Goal: Obtain resource: Download file/media

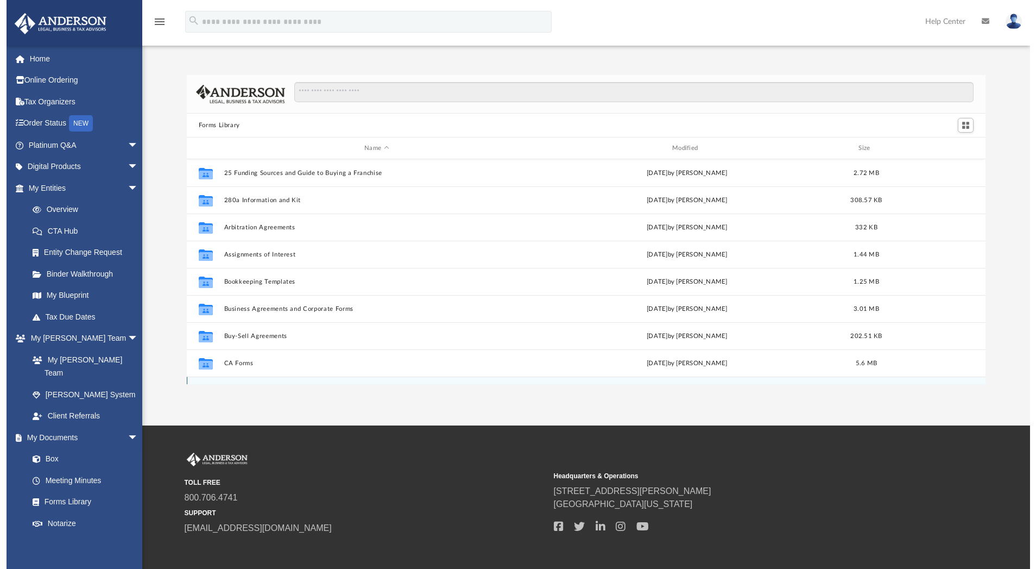
scroll to position [235, 787]
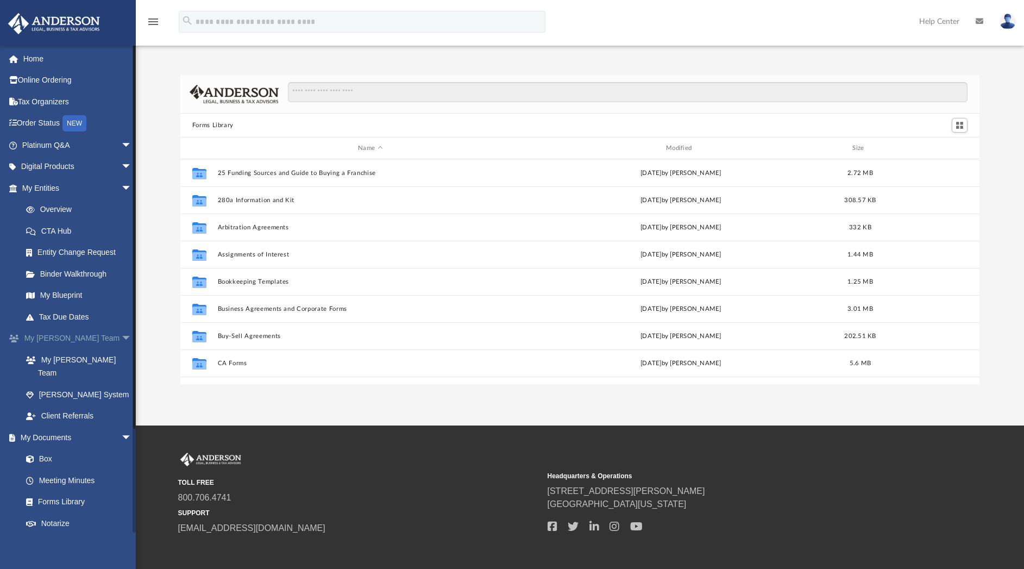
click at [121, 336] on span "arrow_drop_down" at bounding box center [132, 339] width 22 height 22
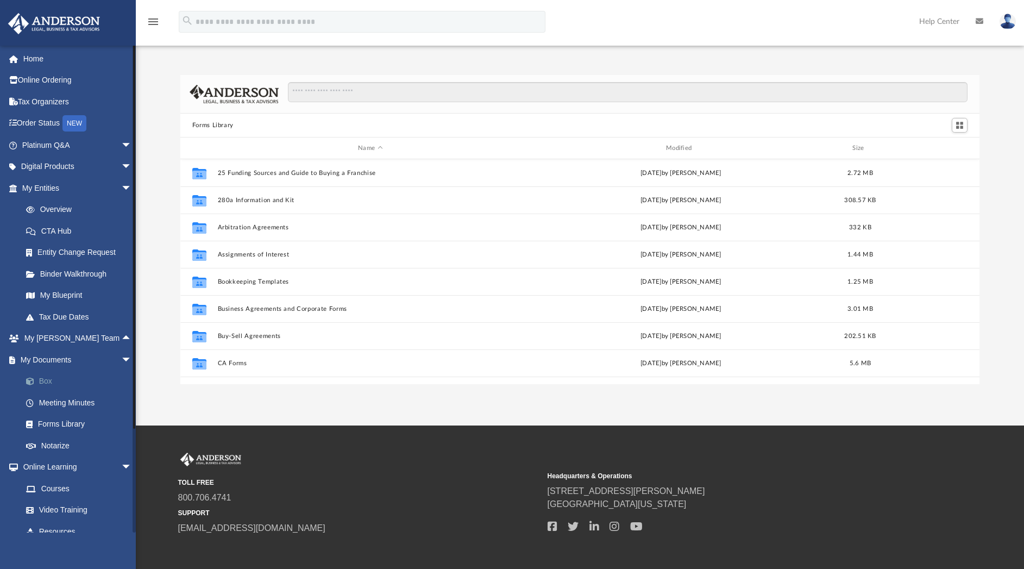
click at [46, 376] on link "Box" at bounding box center [81, 381] width 133 height 22
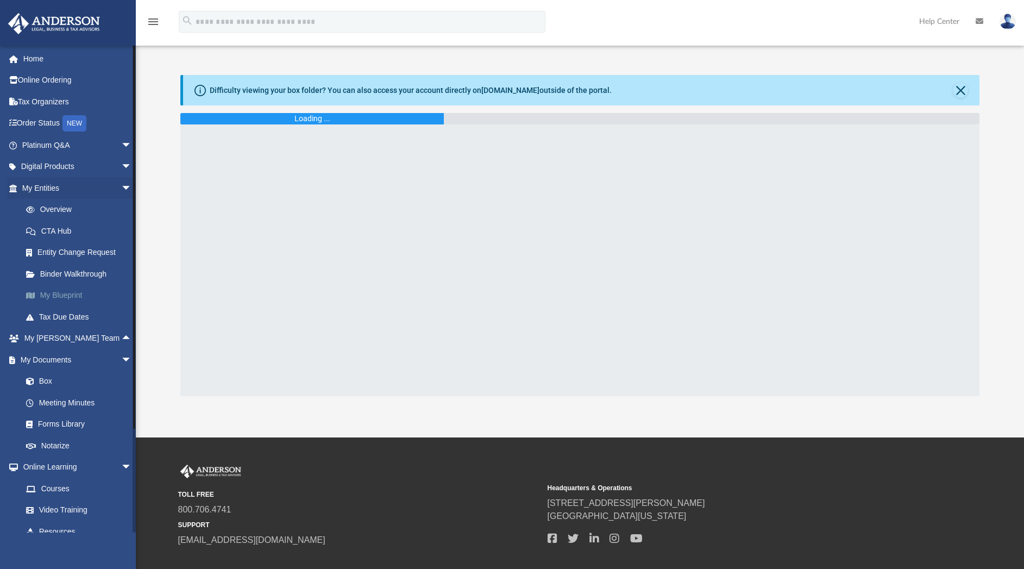
click at [64, 291] on link "My Blueprint" at bounding box center [81, 296] width 133 height 22
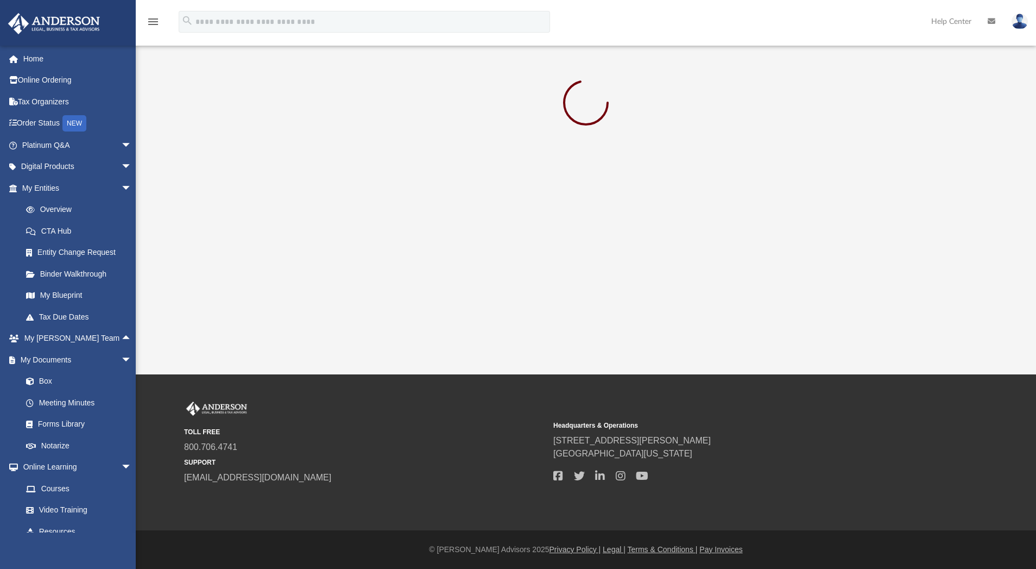
click at [1022, 24] on img at bounding box center [1020, 22] width 16 height 16
click at [922, 55] on link "[EMAIL_ADDRESS][DOMAIN_NAME]" at bounding box center [969, 56] width 117 height 32
click at [1019, 27] on img at bounding box center [1020, 22] width 16 height 16
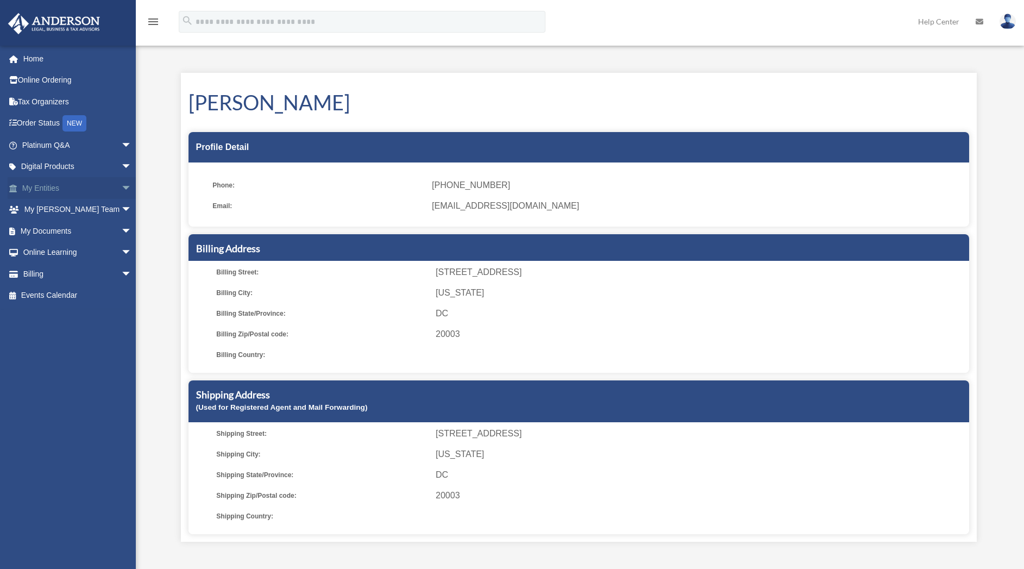
click at [121, 187] on span "arrow_drop_down" at bounding box center [132, 188] width 22 height 22
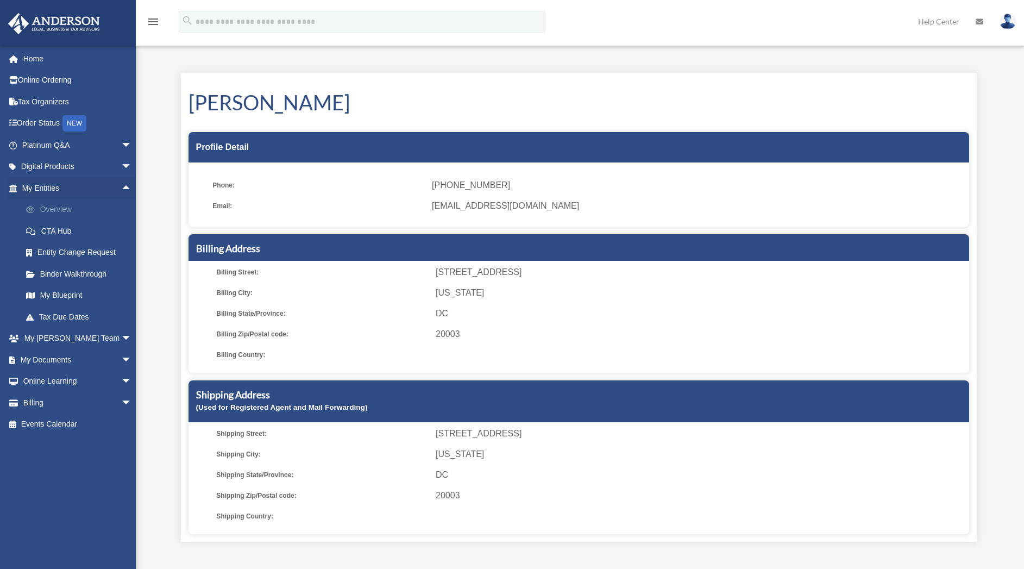
click at [65, 206] on link "Overview" at bounding box center [81, 210] width 133 height 22
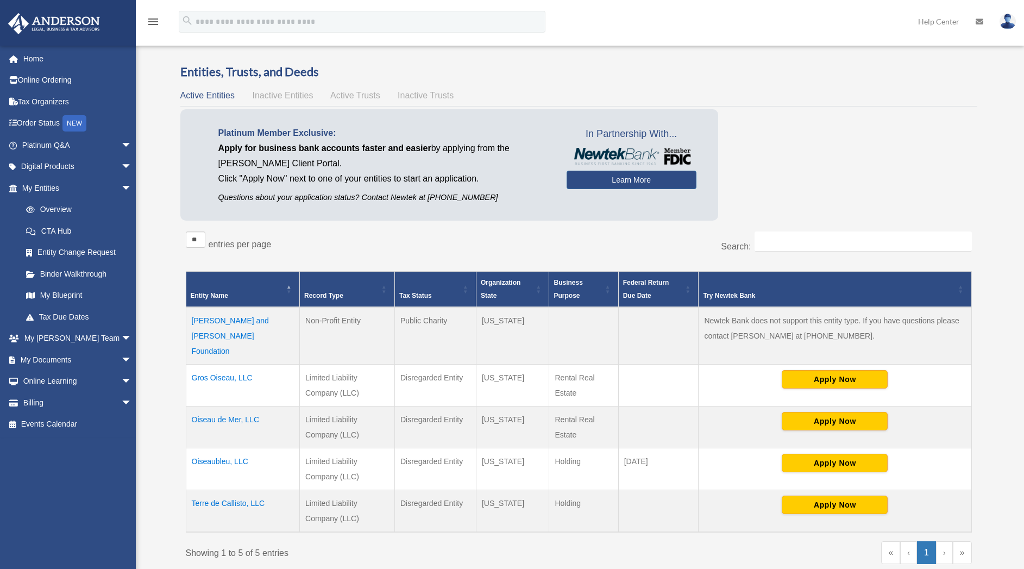
scroll to position [8, 0]
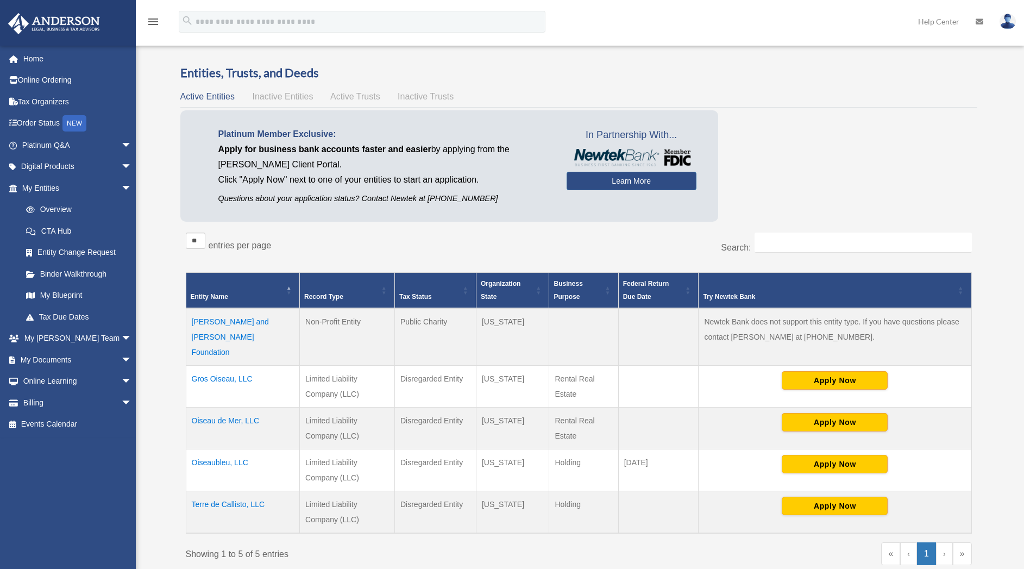
click at [234, 491] on td "Terre de Callisto, LLC" at bounding box center [243, 512] width 114 height 42
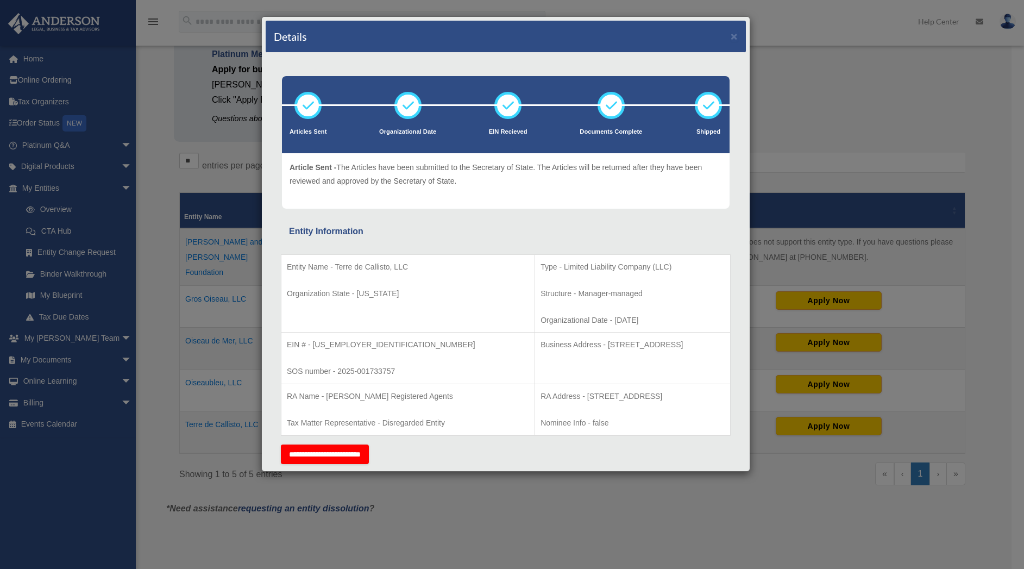
scroll to position [0, 0]
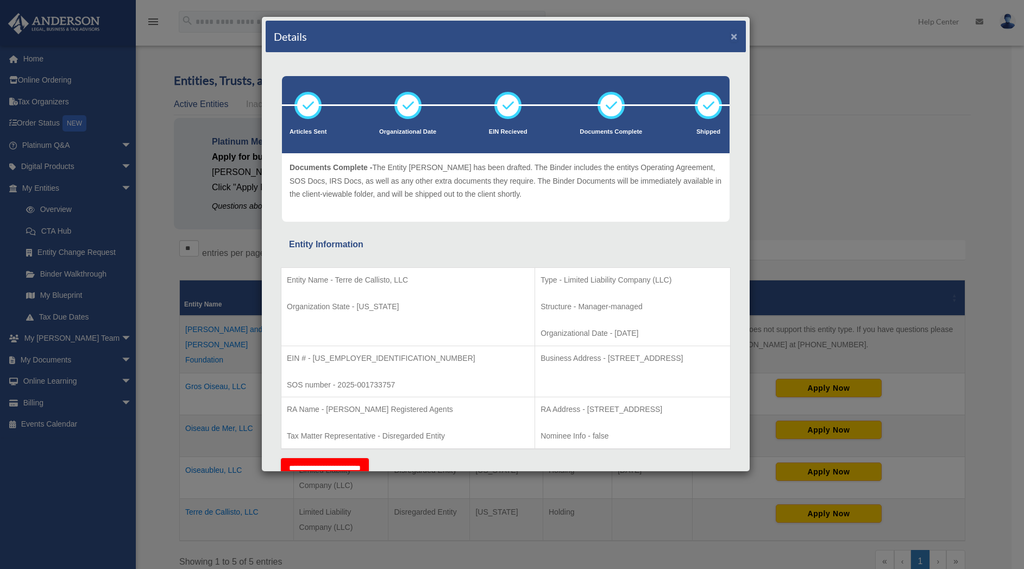
click at [731, 39] on button "×" at bounding box center [734, 35] width 7 height 11
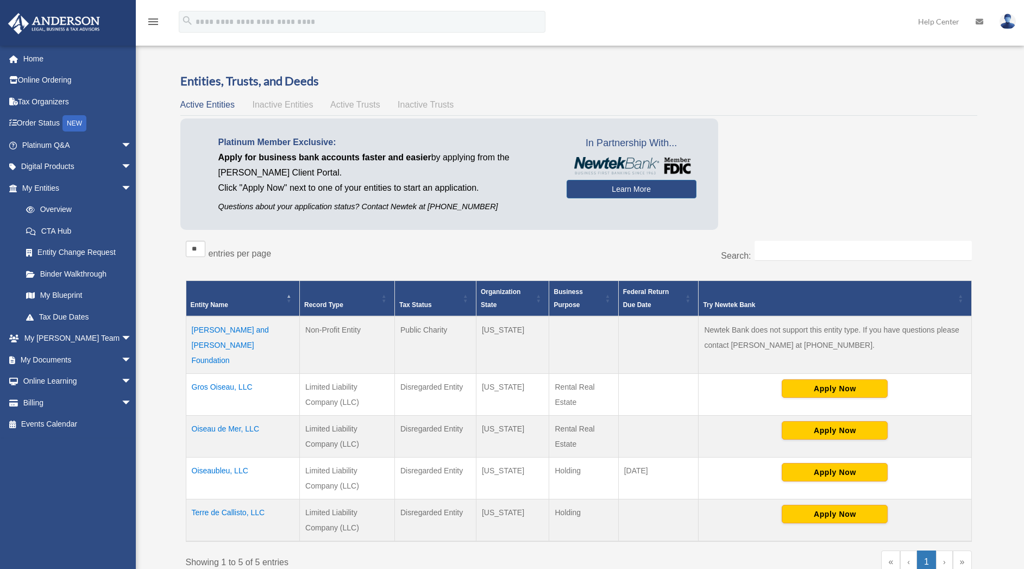
click at [229, 457] on td "Oiseaubleu, LLC" at bounding box center [243, 478] width 114 height 42
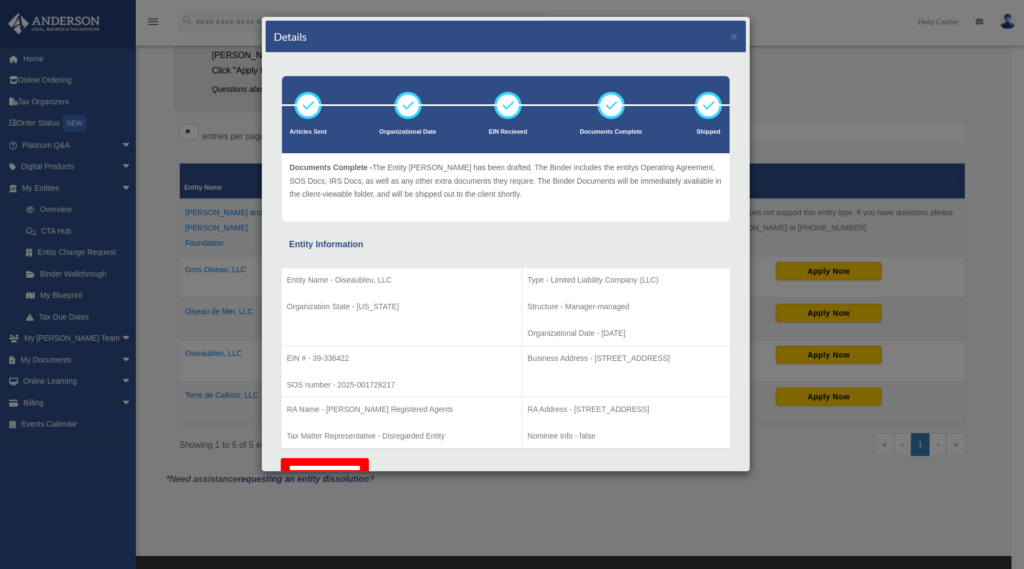
click at [718, 36] on div "Details ×" at bounding box center [506, 37] width 480 height 32
click at [731, 39] on button "×" at bounding box center [734, 35] width 7 height 11
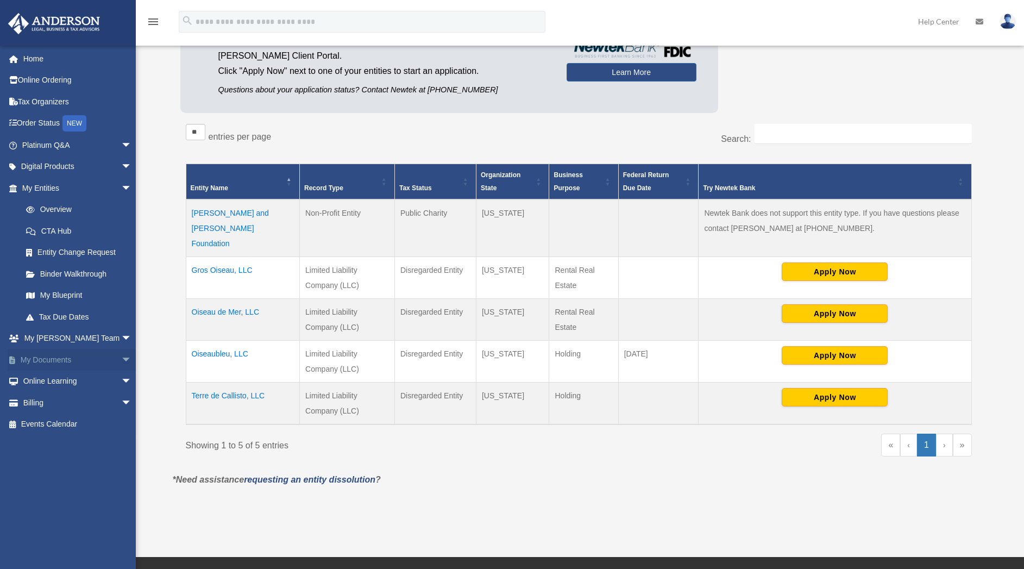
click at [121, 358] on span "arrow_drop_down" at bounding box center [132, 360] width 22 height 22
click at [54, 376] on link "Box" at bounding box center [81, 381] width 133 height 22
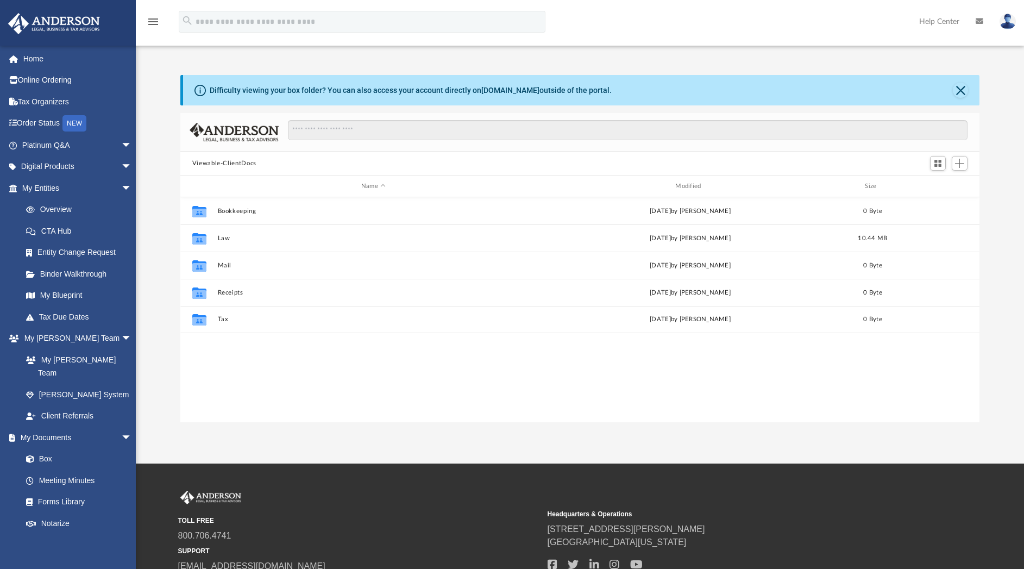
scroll to position [235, 787]
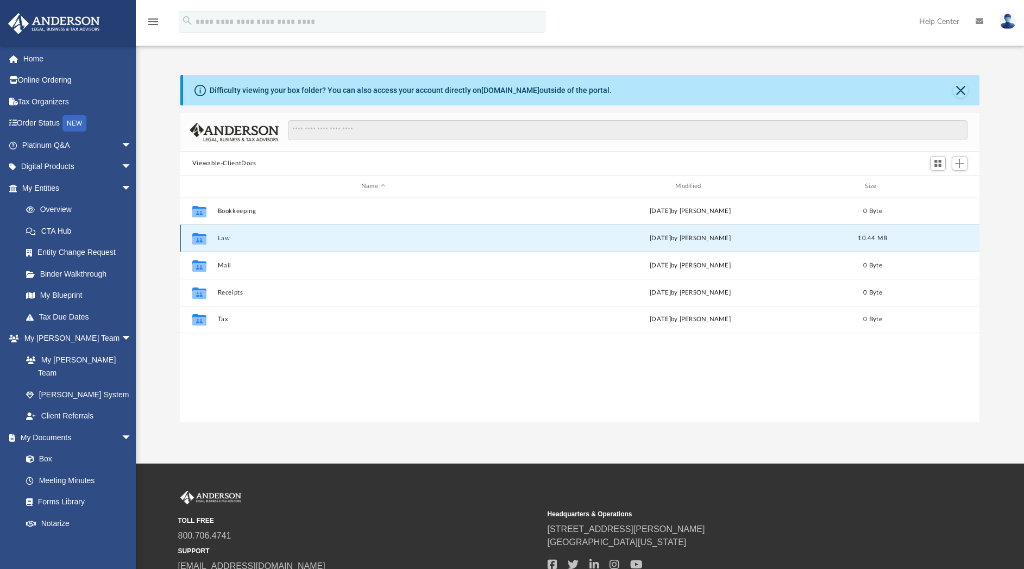
click at [221, 237] on button "Law" at bounding box center [373, 238] width 312 height 7
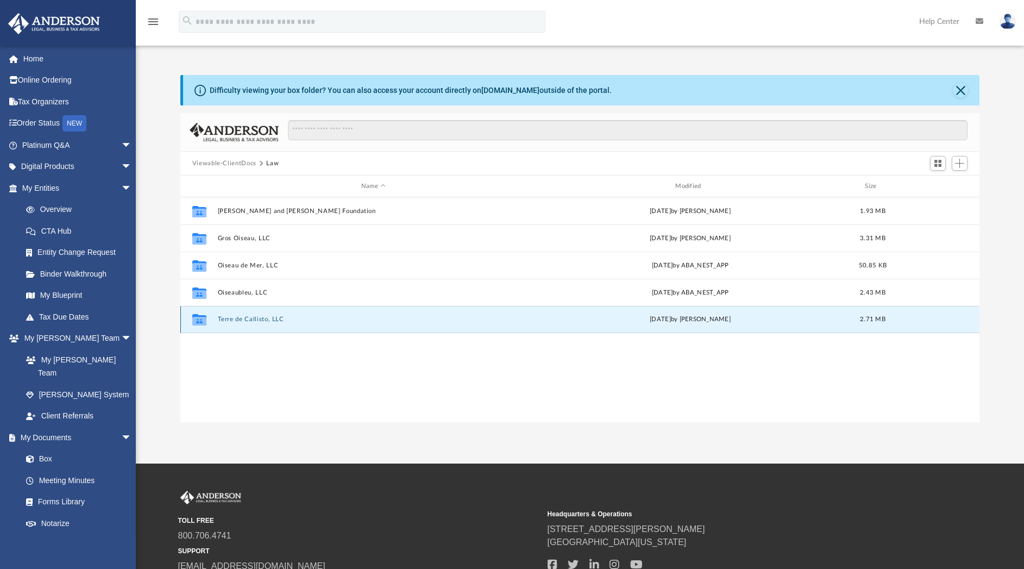
click at [231, 317] on button "Terre de Callisto, LLC" at bounding box center [373, 319] width 312 height 7
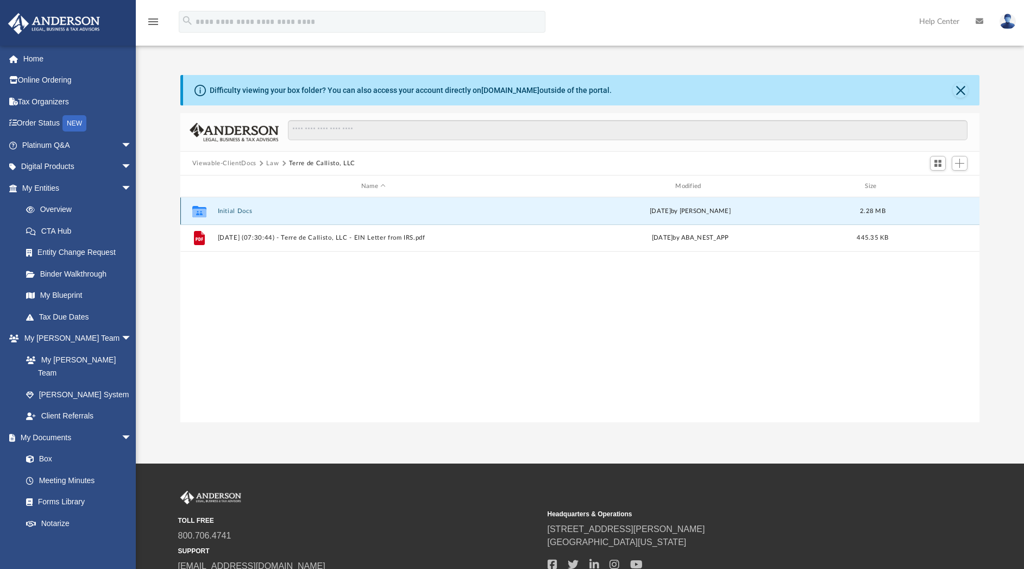
click at [240, 211] on button "Initial Docs" at bounding box center [373, 210] width 312 height 7
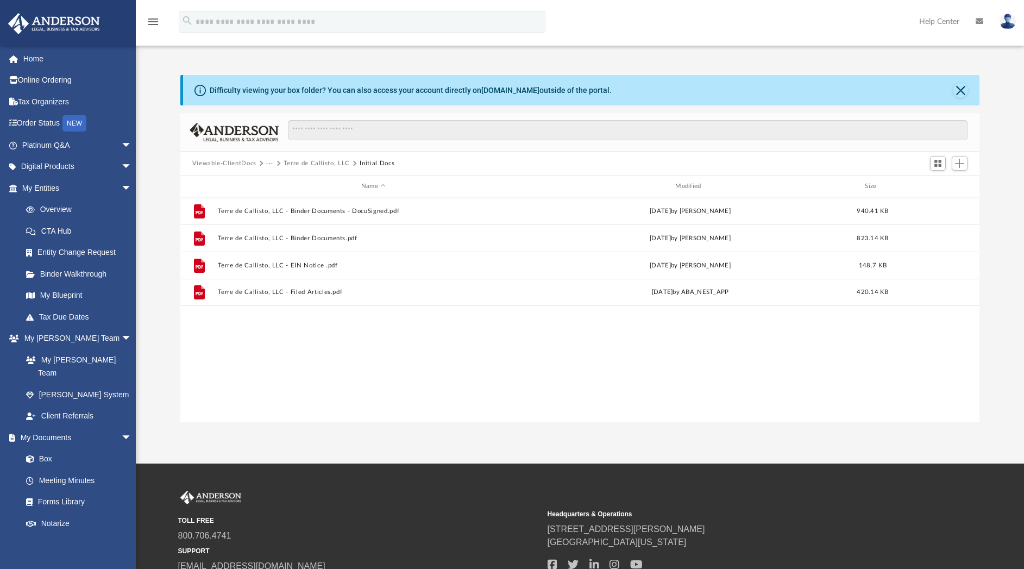
click at [240, 164] on button "Viewable-ClientDocs" at bounding box center [224, 164] width 64 height 10
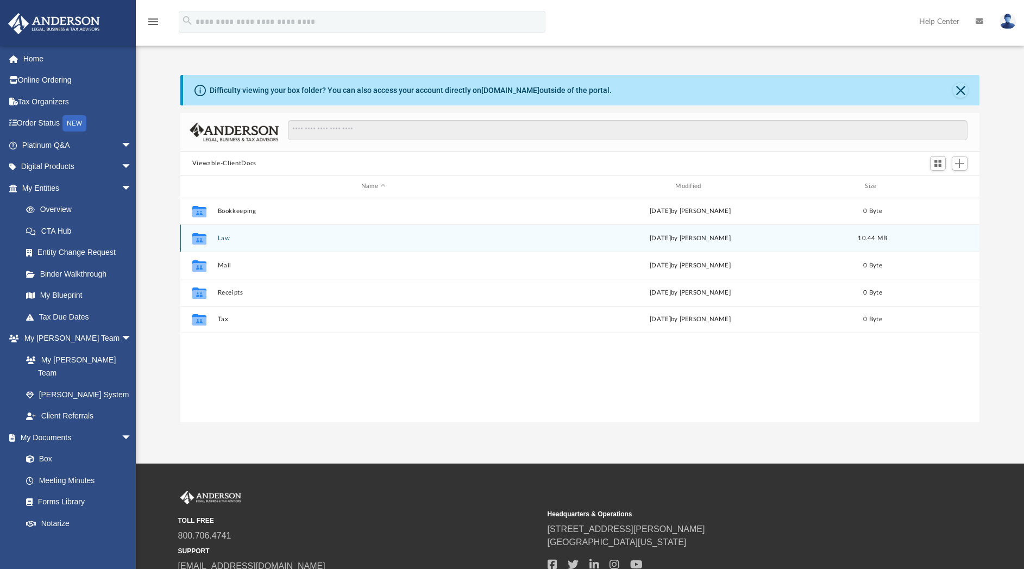
click at [229, 236] on button "Law" at bounding box center [373, 238] width 312 height 7
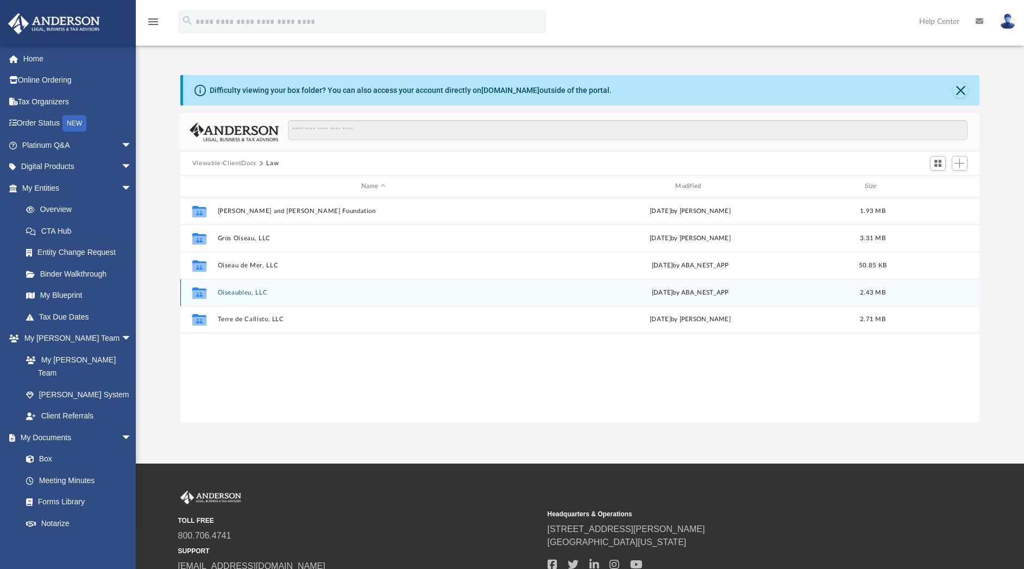
click at [232, 291] on button "Oiseaubleu, LLC" at bounding box center [373, 292] width 312 height 7
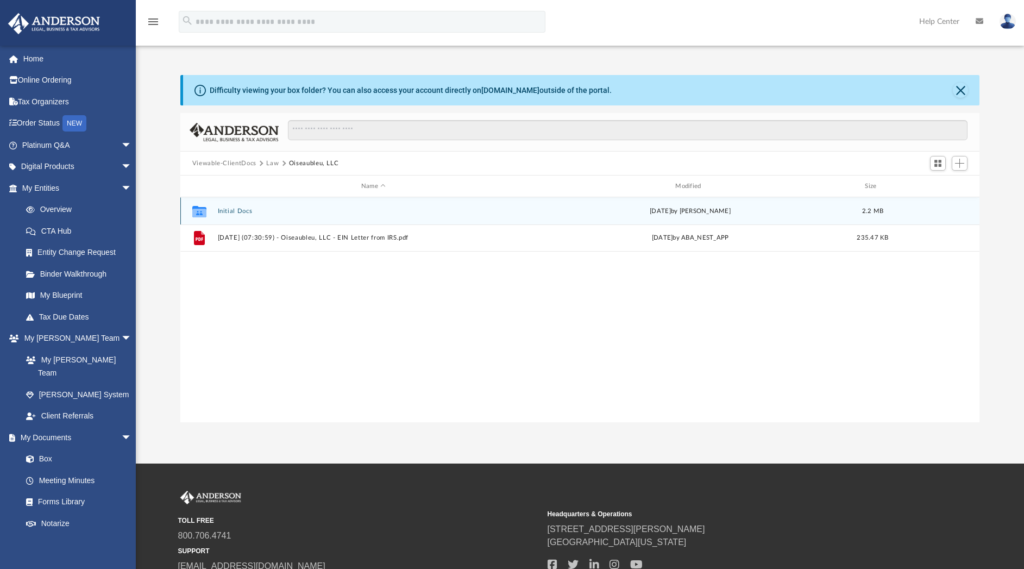
click at [237, 209] on button "Initial Docs" at bounding box center [373, 210] width 312 height 7
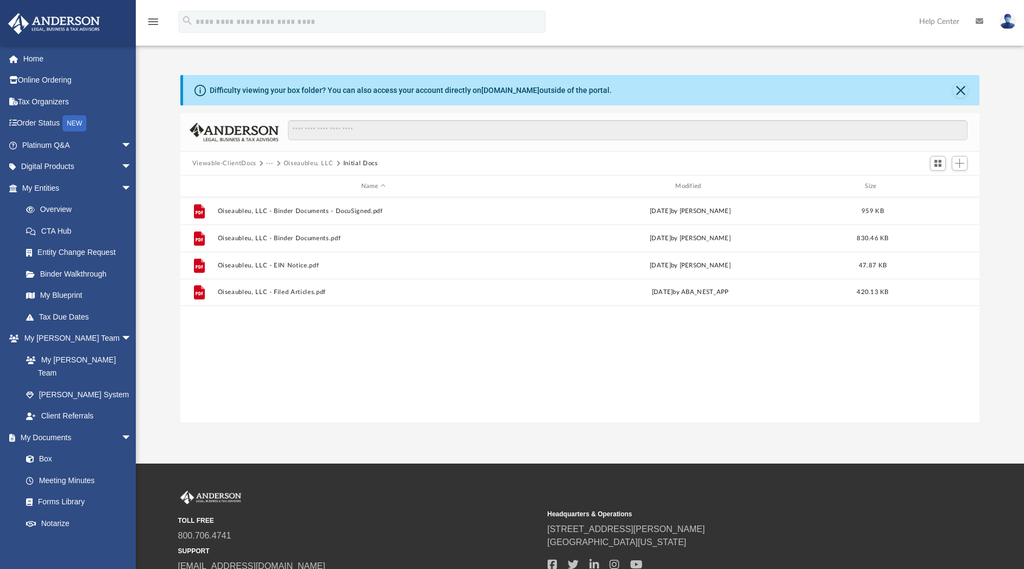
click at [246, 164] on button "Viewable-ClientDocs" at bounding box center [224, 164] width 64 height 10
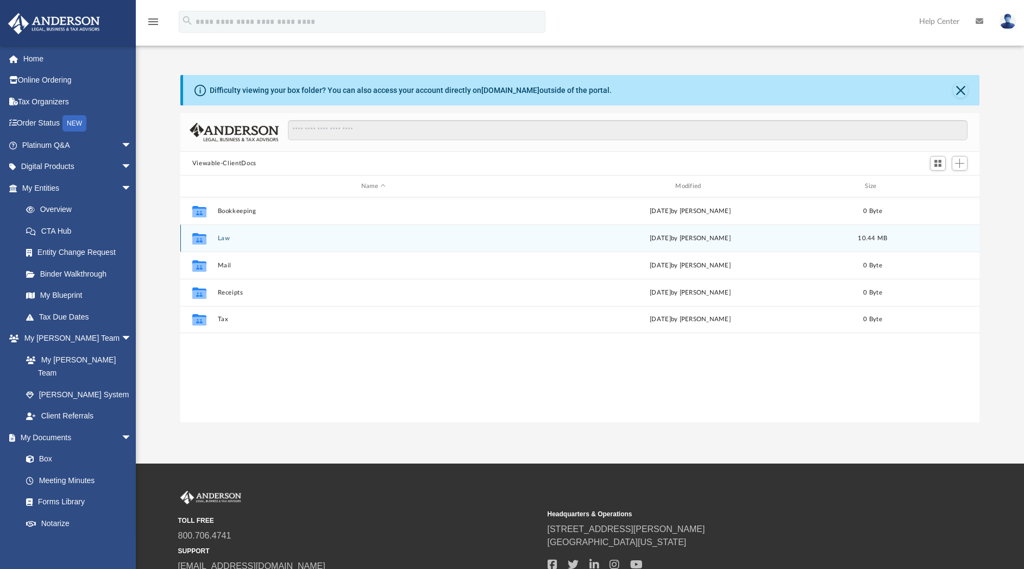
click at [224, 237] on button "Law" at bounding box center [373, 238] width 312 height 7
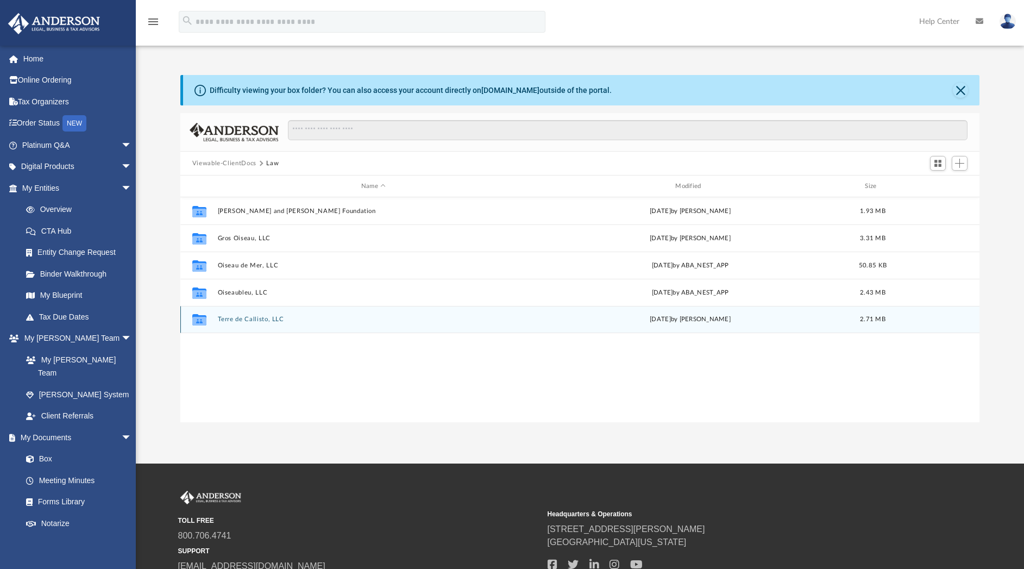
click at [236, 314] on div "Collaborated Folder Terre de Callisto, LLC Tue Aug 12 2025 by Mya Ford 2.71 MB" at bounding box center [580, 319] width 800 height 27
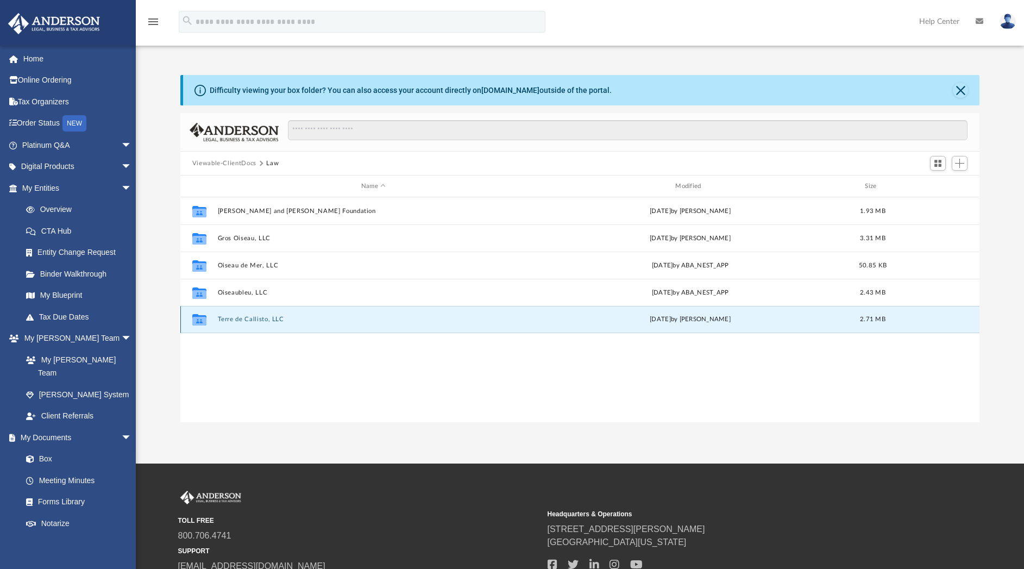
click at [234, 320] on button "Terre de Callisto, LLC" at bounding box center [373, 319] width 312 height 7
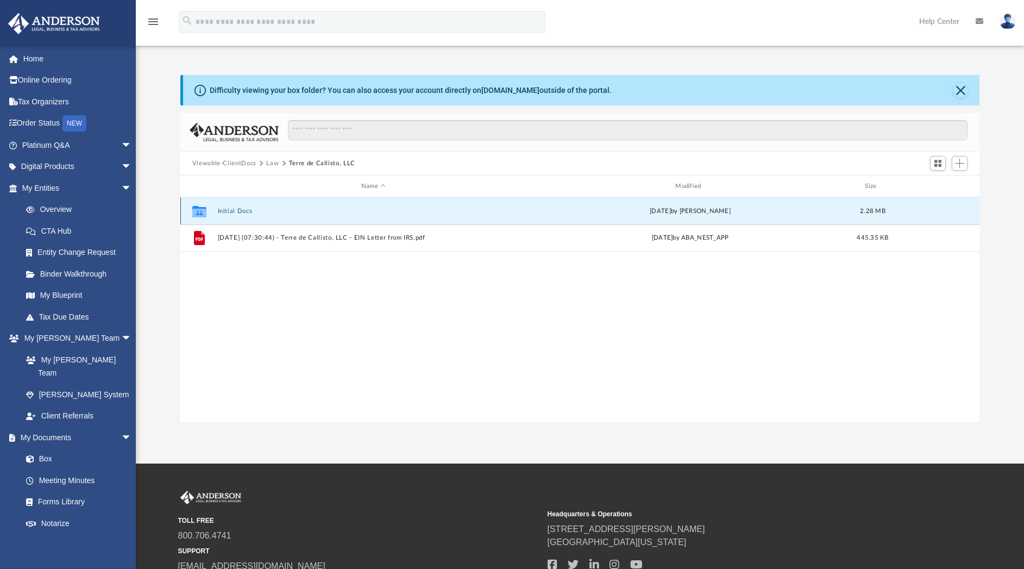
click at [231, 208] on button "Initial Docs" at bounding box center [373, 210] width 312 height 7
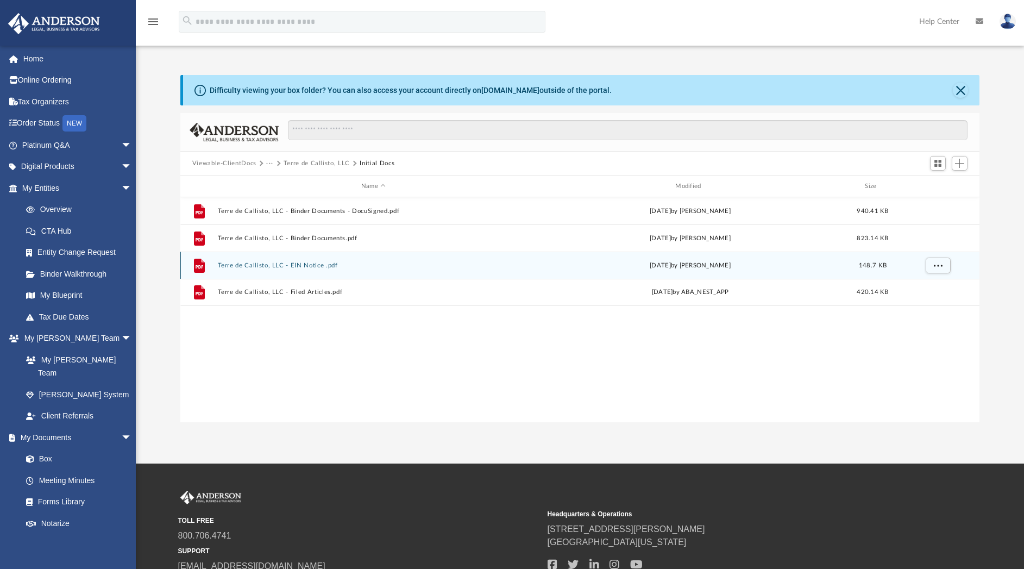
click at [292, 262] on button "Terre de Callisto, LLC - EIN Notice .pdf" at bounding box center [373, 265] width 312 height 7
